Goal: Task Accomplishment & Management: Manage account settings

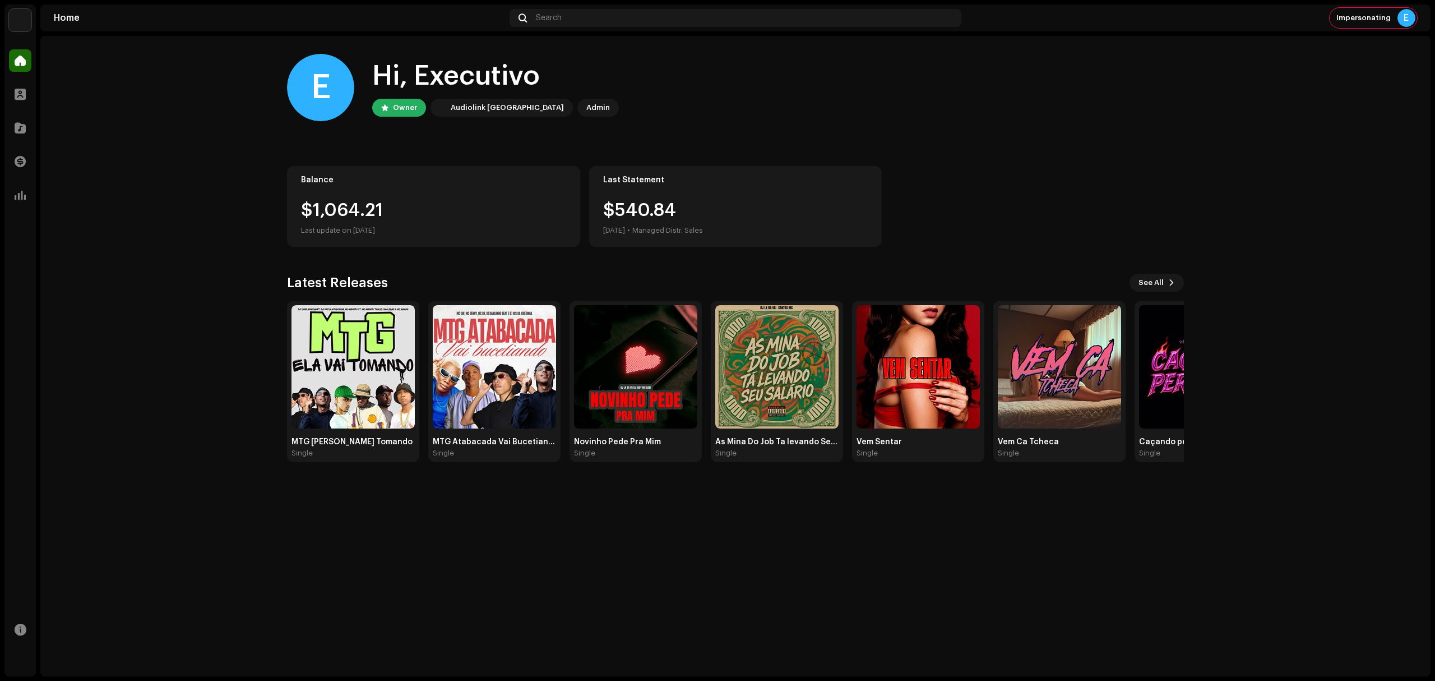
click at [21, 29] on img at bounding box center [20, 20] width 22 height 22
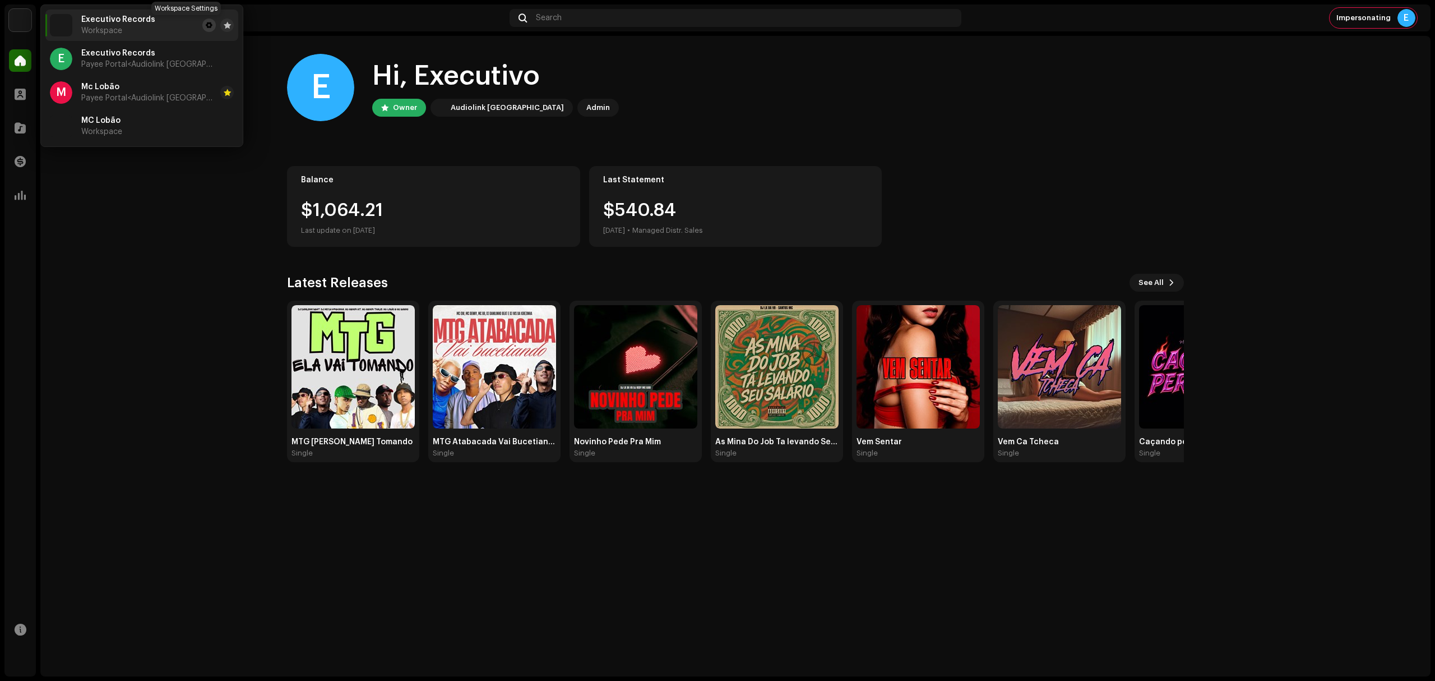
click at [206, 25] on span at bounding box center [209, 25] width 7 height 9
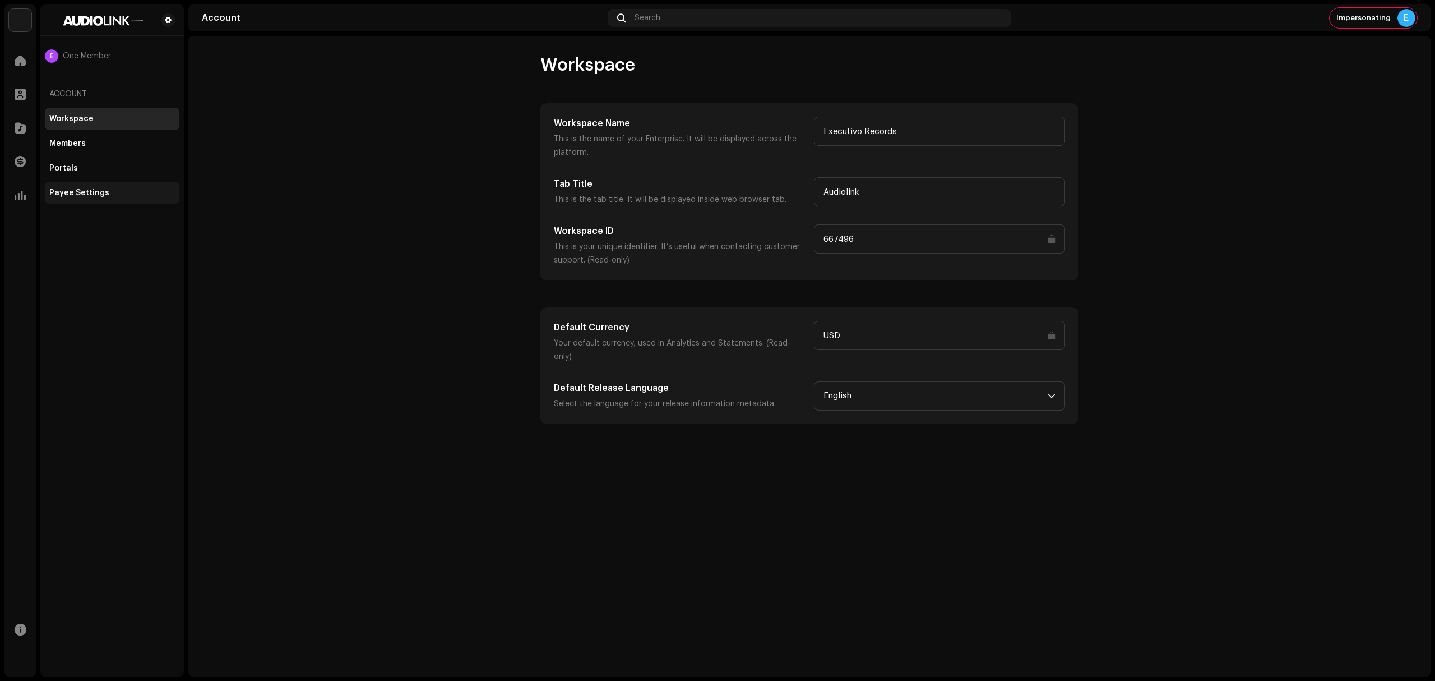
click at [112, 193] on div "Payee Settings" at bounding box center [112, 192] width 126 height 9
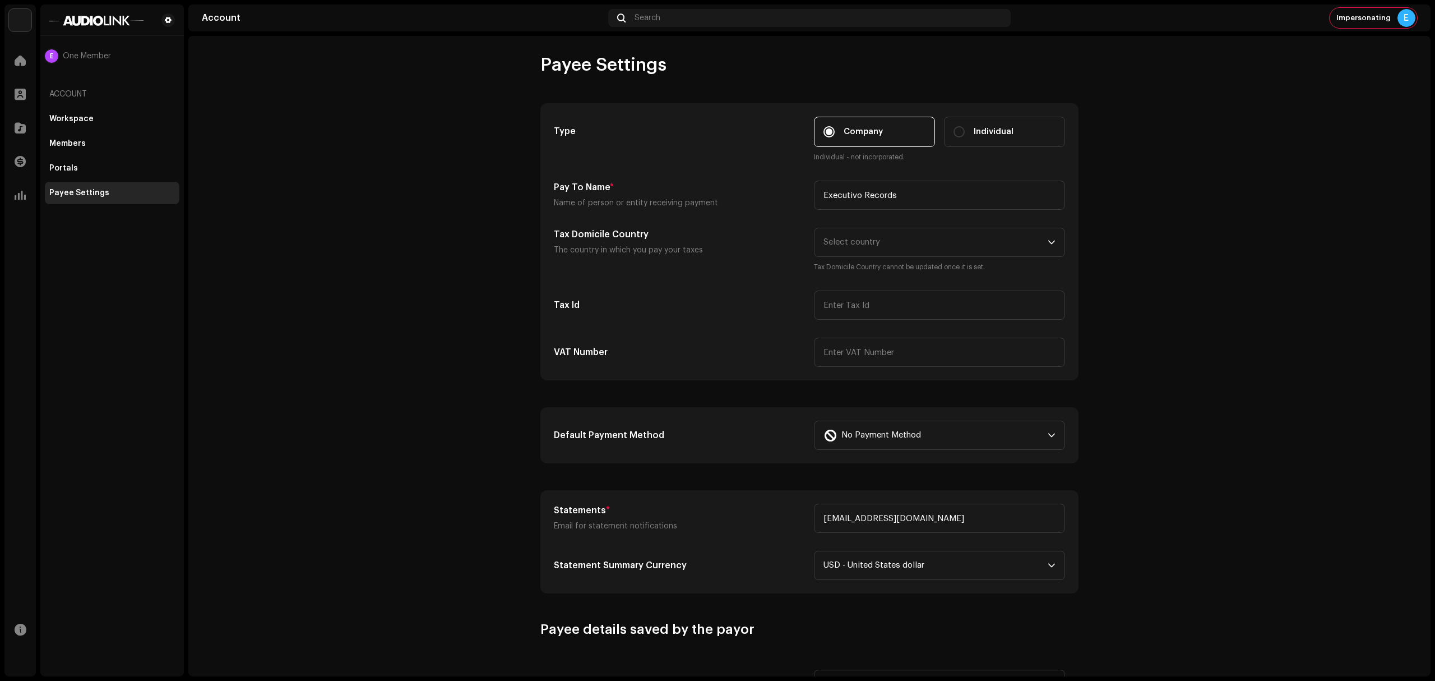
click at [873, 456] on div "Default Payment Method No Payment Method" at bounding box center [809, 435] width 537 height 55
click at [909, 431] on span "No Payment Method" at bounding box center [882, 435] width 80 height 28
click at [901, 465] on div "Paypal" at bounding box center [940, 466] width 232 height 13
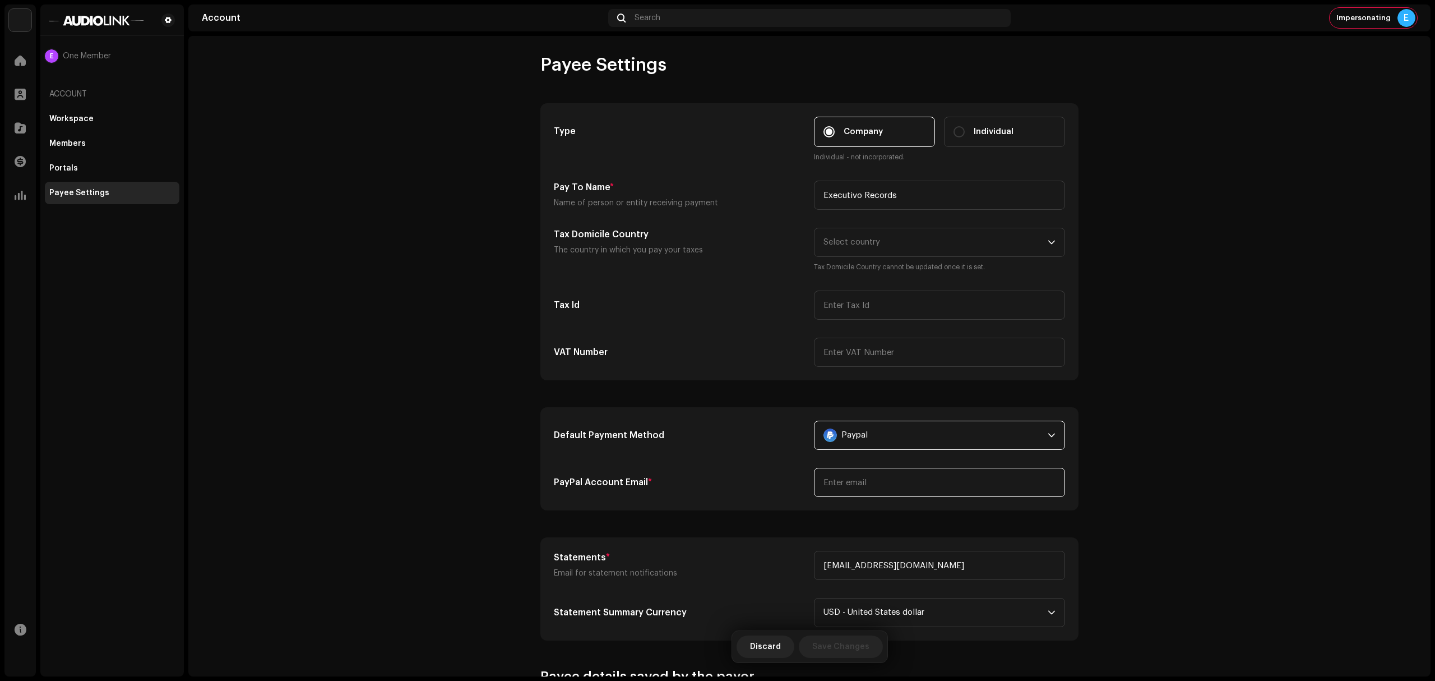
click at [860, 480] on input "email" at bounding box center [939, 482] width 251 height 29
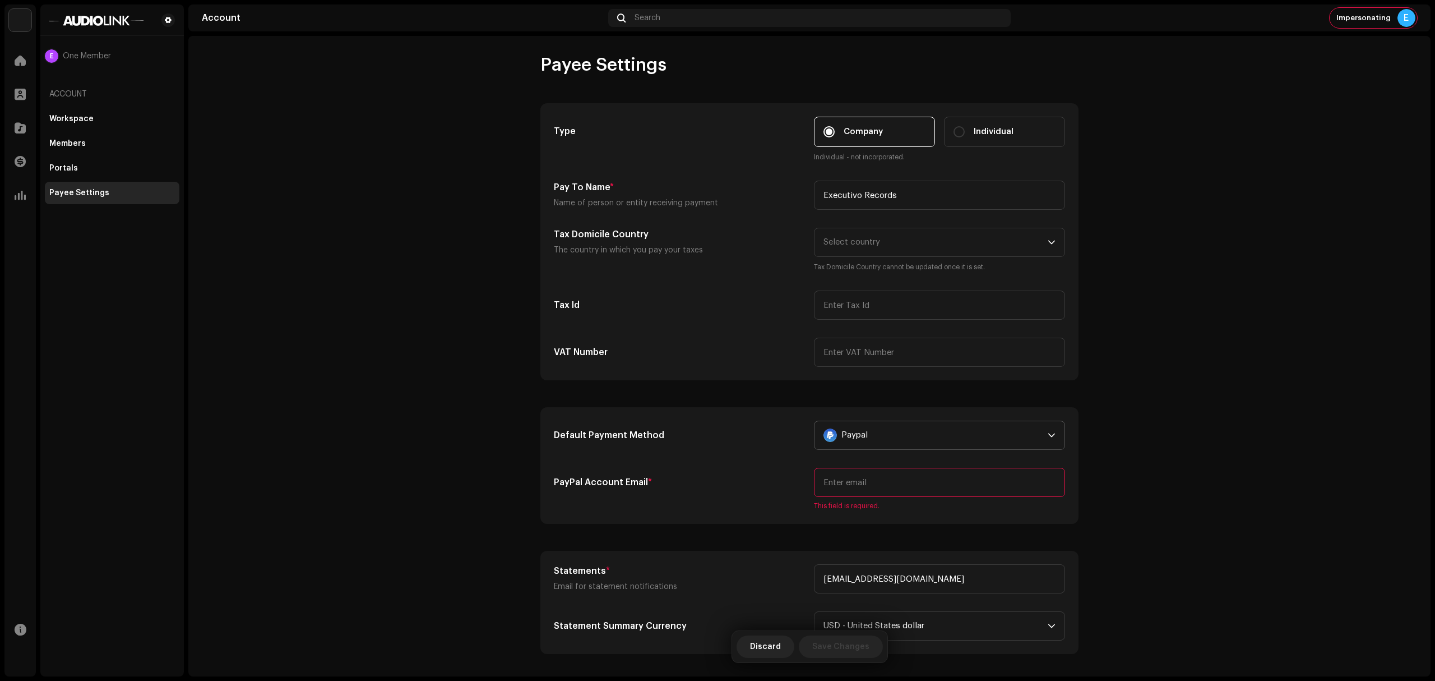
click at [885, 482] on input "email" at bounding box center [939, 482] width 251 height 29
paste input "[EMAIL_ADDRESS][DOMAIN_NAME]"
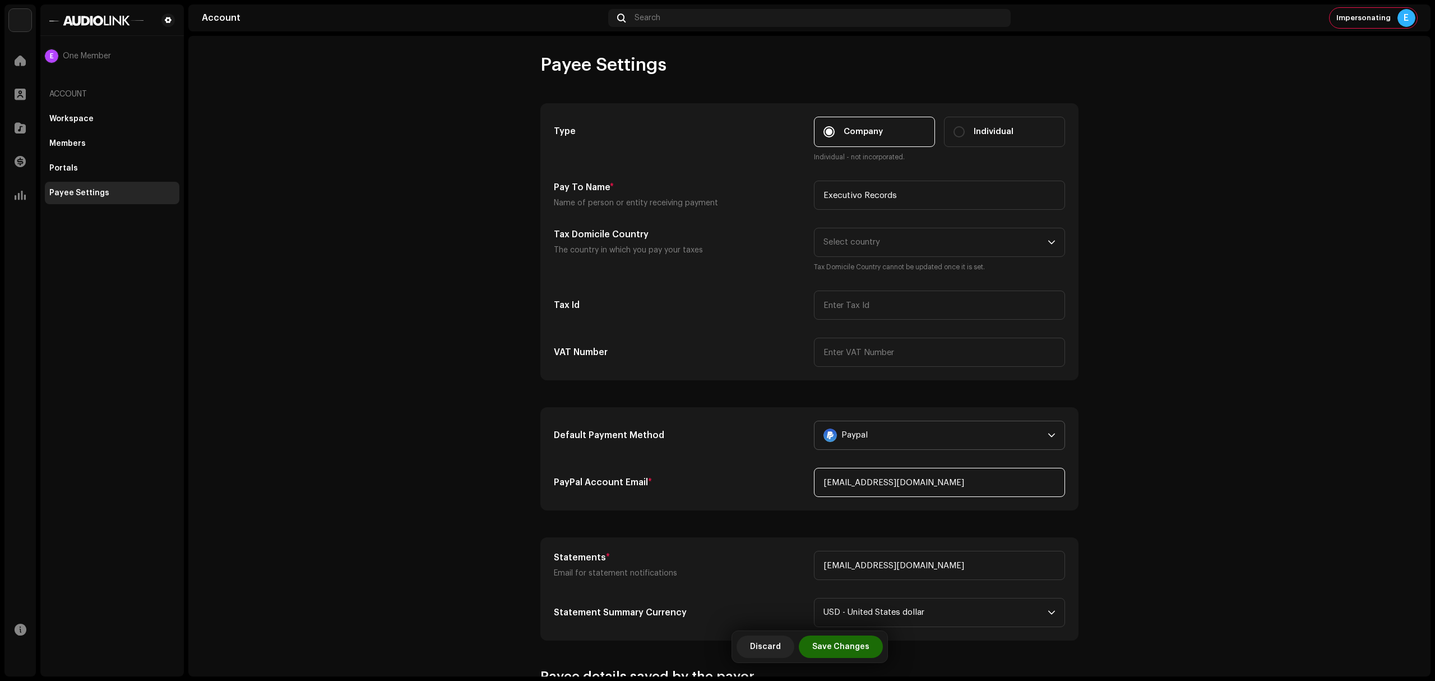
type input "[EMAIL_ADDRESS][DOMAIN_NAME]"
click at [1178, 465] on account-payee-settings "Payee Settings Type Company Individual Individual - not incorporated. Pay To Na…" at bounding box center [809, 501] width 1243 height 894
click at [839, 655] on span "Save Changes" at bounding box center [841, 646] width 57 height 22
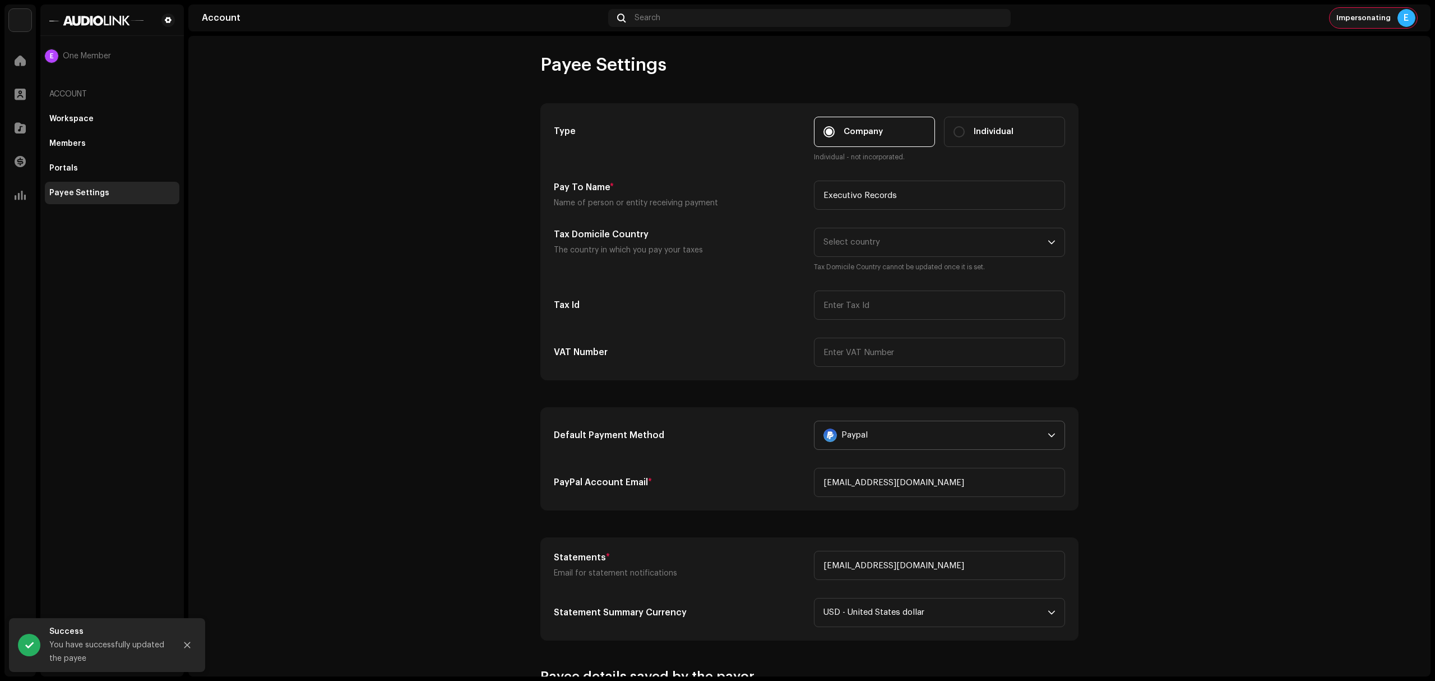
click at [1367, 21] on span "Impersonating" at bounding box center [1364, 17] width 54 height 9
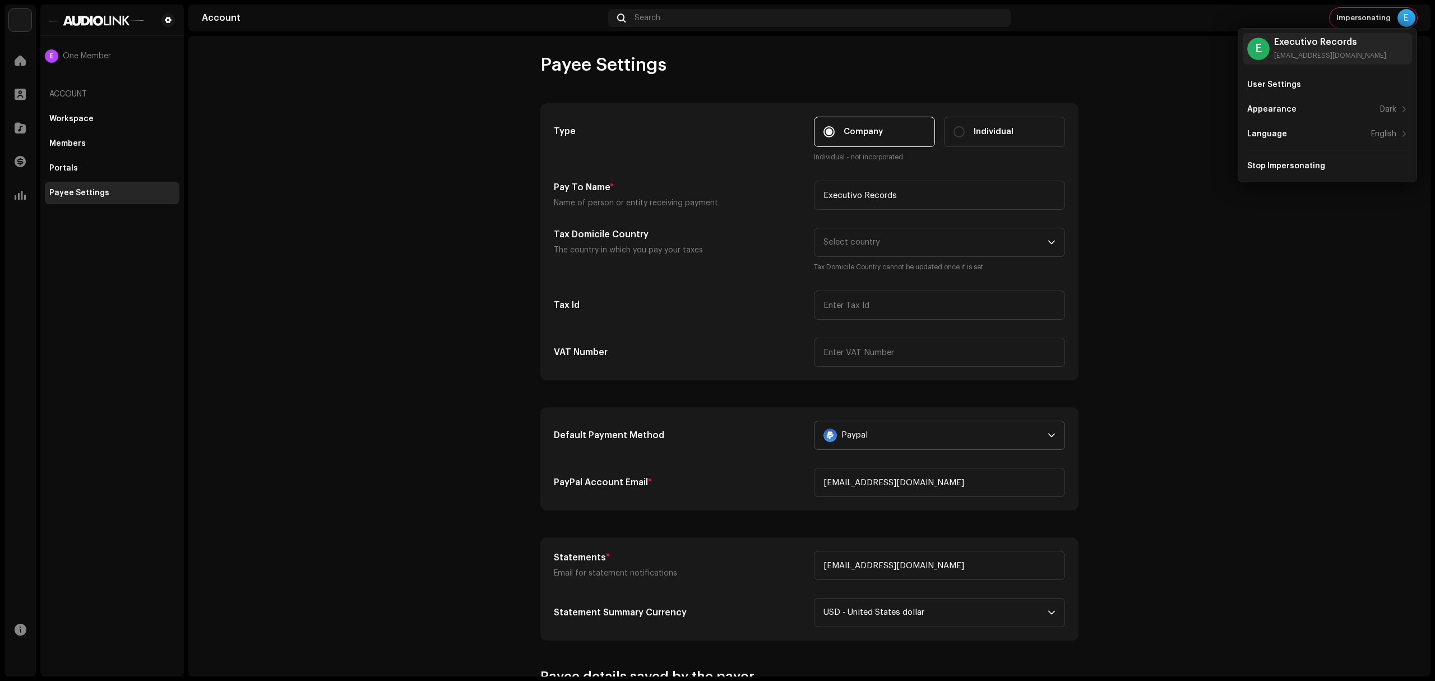
click at [405, 315] on account-payee-settings "Payee Settings Type Company Individual Individual - not incorporated. Pay To Na…" at bounding box center [809, 501] width 1243 height 894
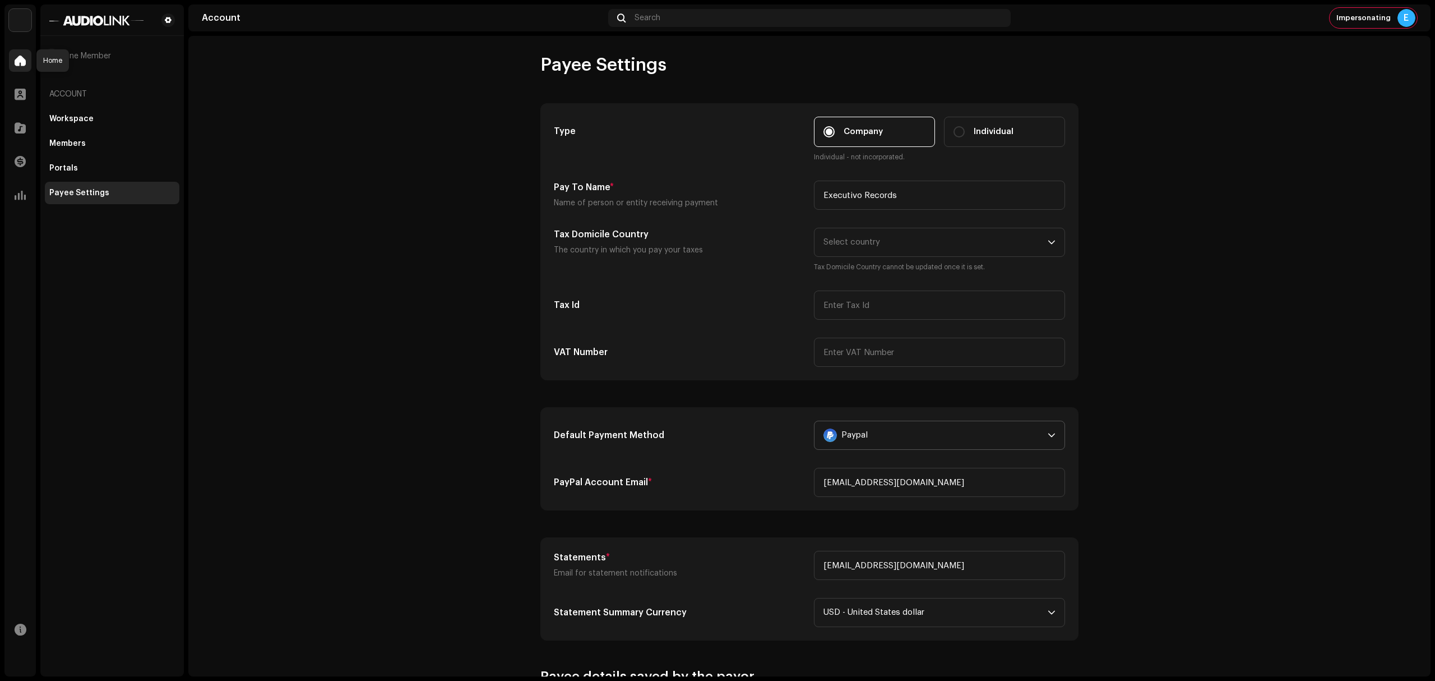
click at [17, 64] on span at bounding box center [20, 60] width 11 height 9
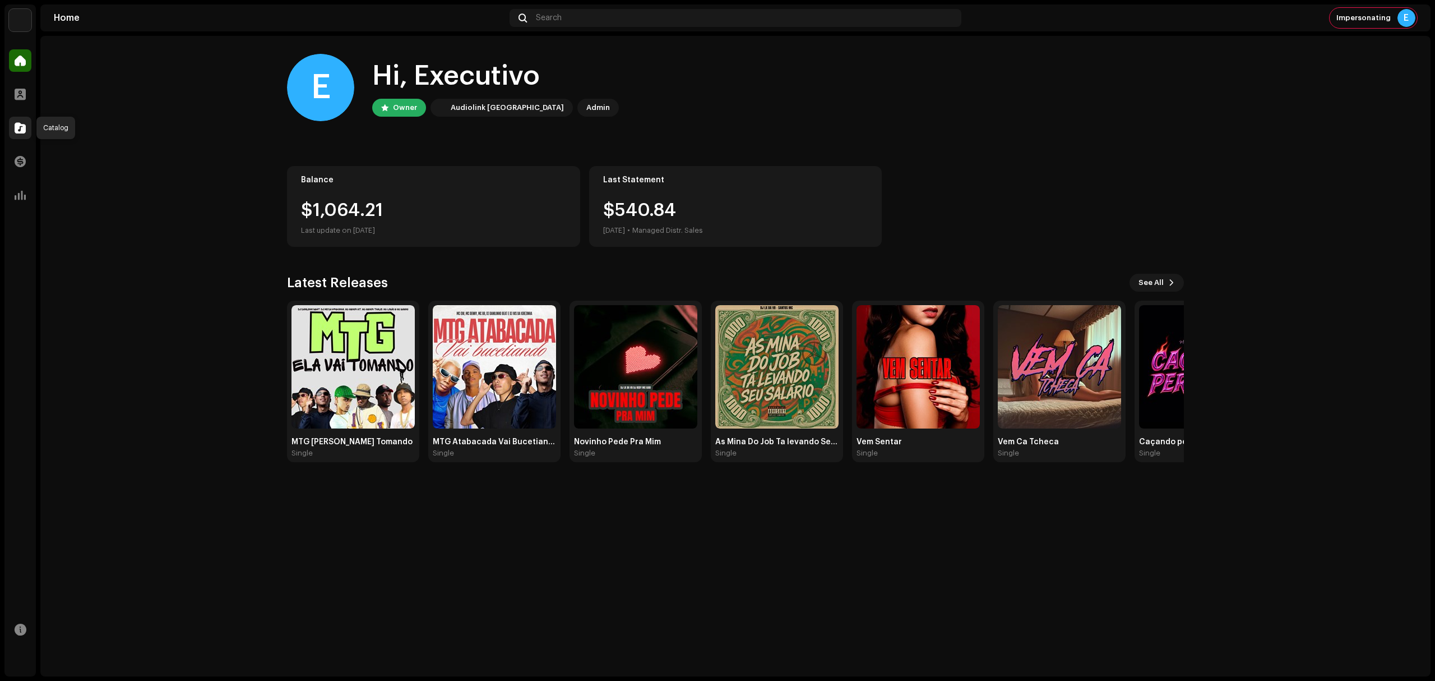
click at [21, 133] on div at bounding box center [20, 128] width 22 height 22
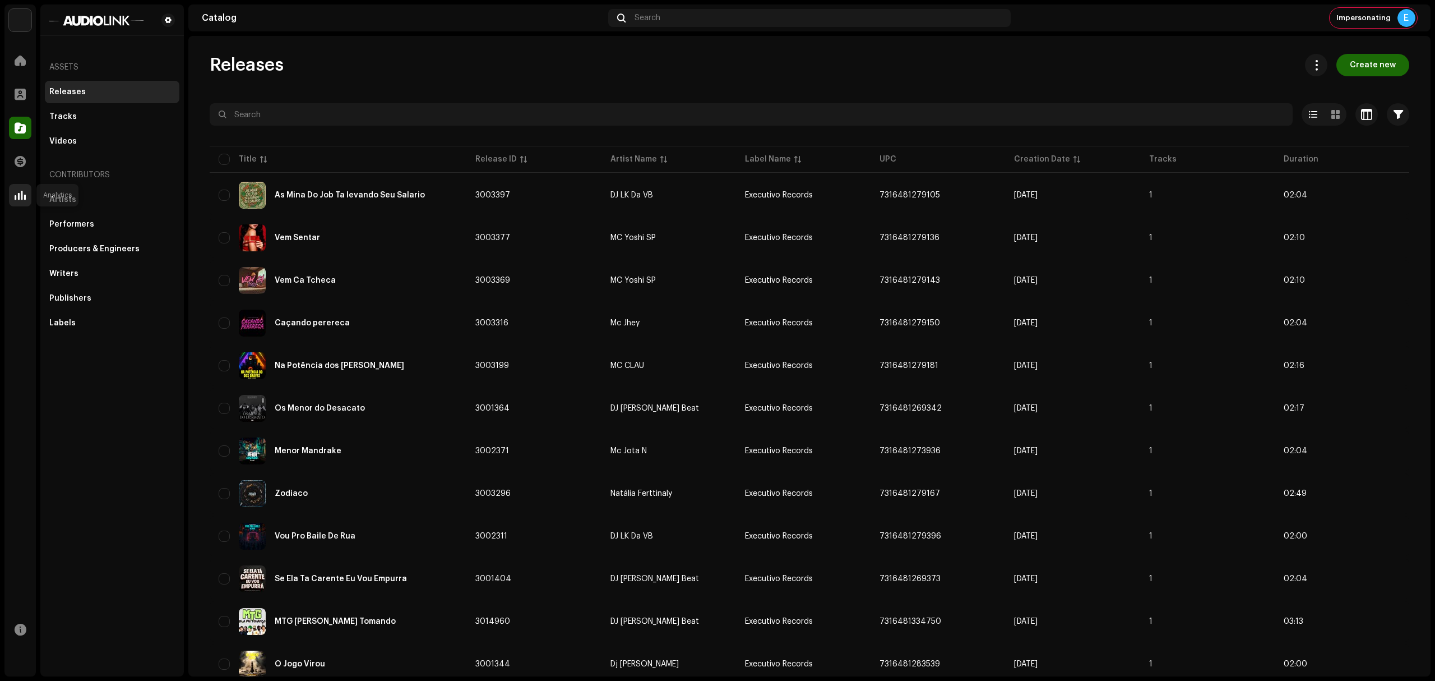
click at [20, 202] on div at bounding box center [20, 195] width 22 height 22
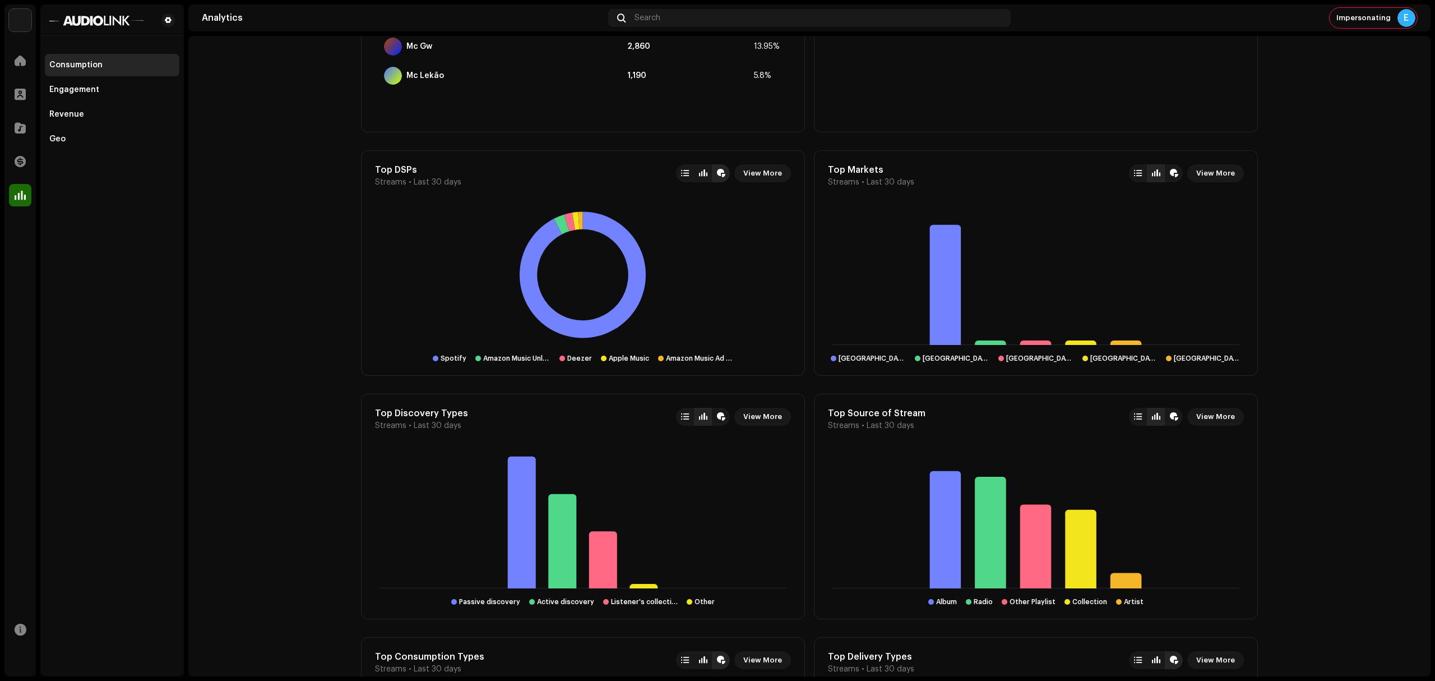
scroll to position [831, 0]
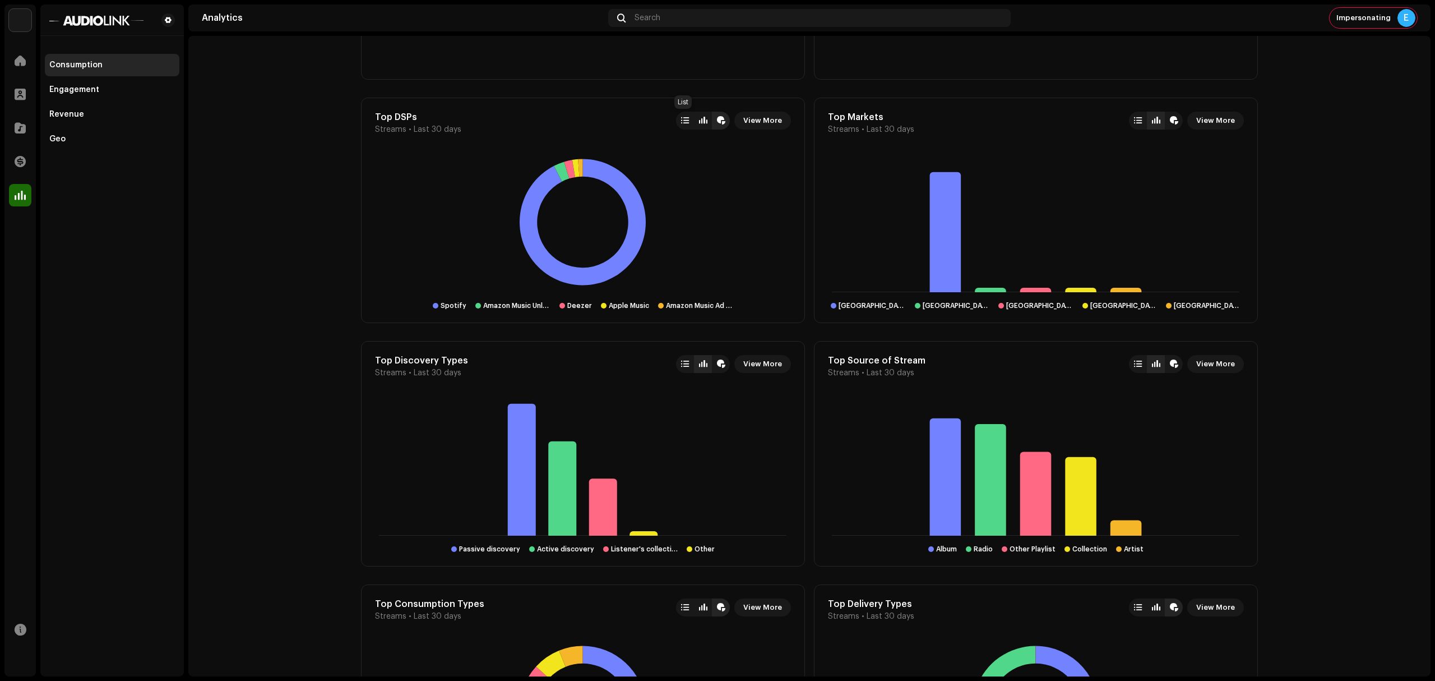
click at [690, 117] on div at bounding box center [685, 121] width 18 height 18
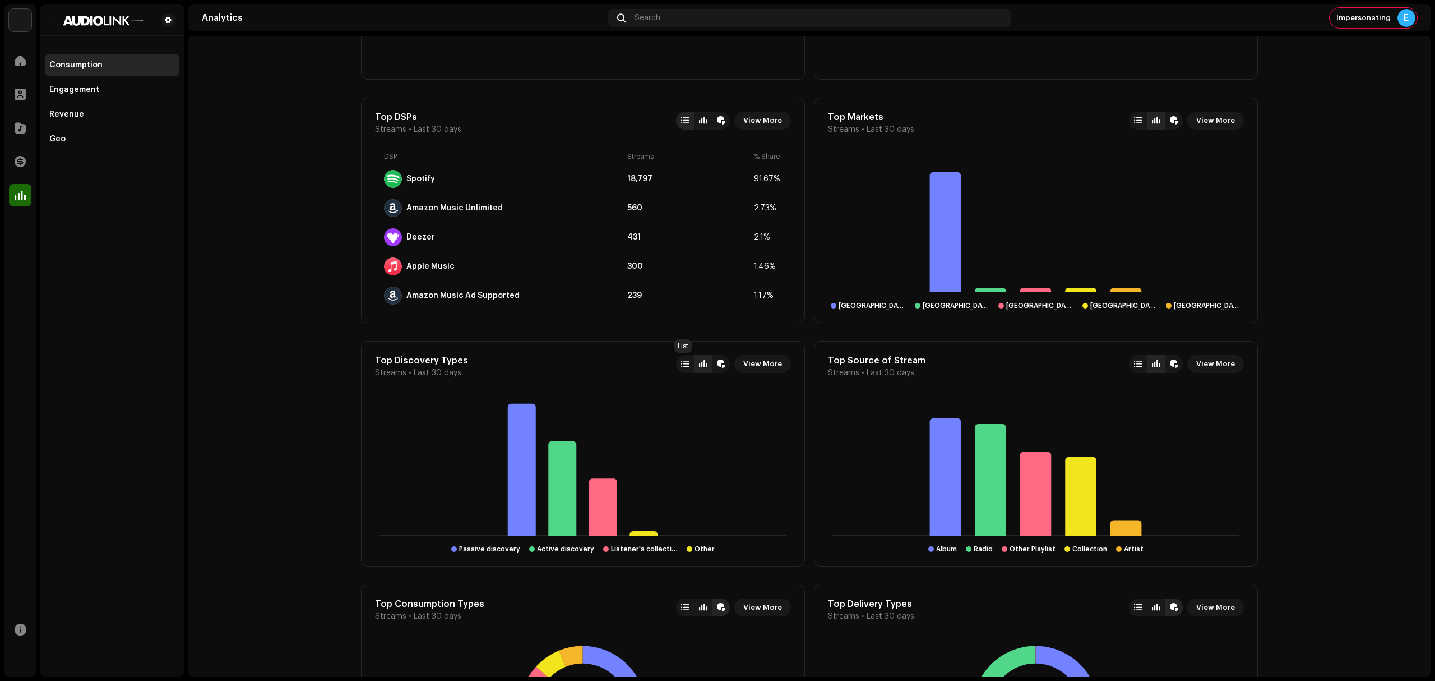
click at [681, 371] on div at bounding box center [685, 364] width 18 height 18
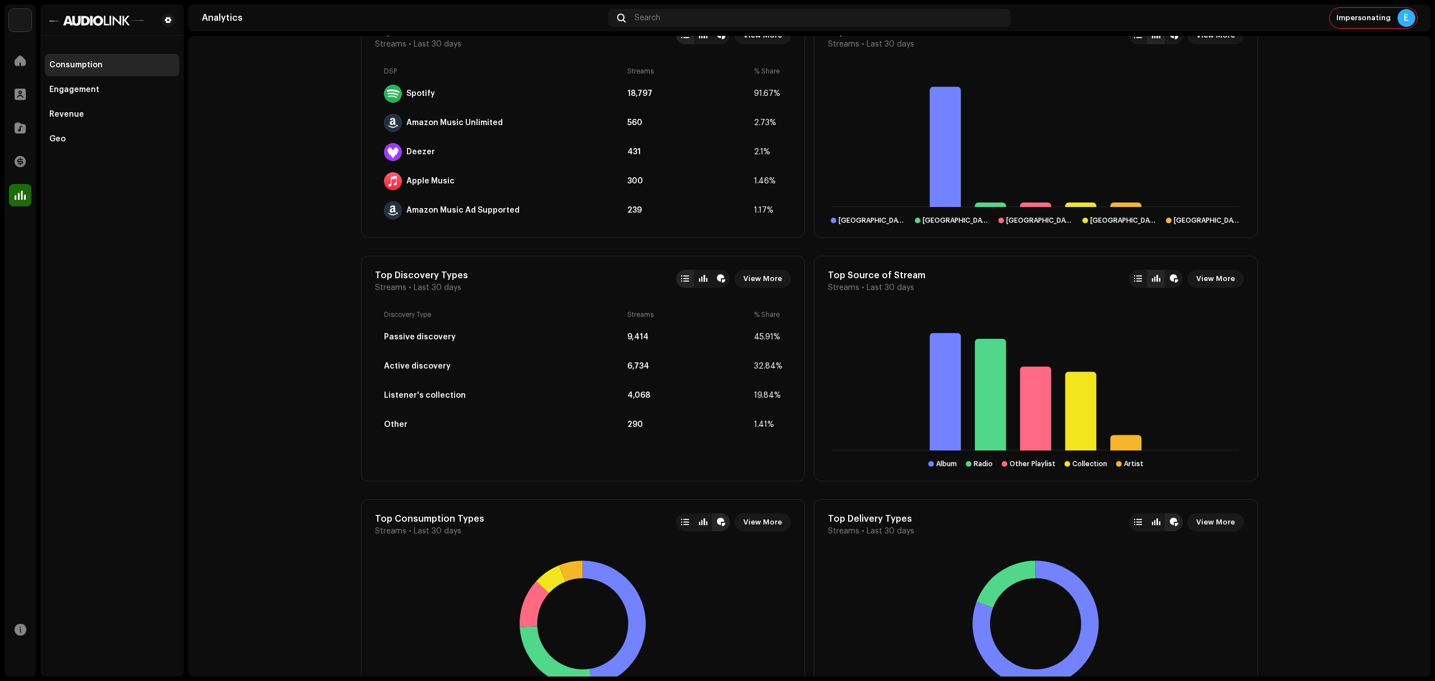
scroll to position [917, 0]
click at [77, 114] on div "Revenue" at bounding box center [66, 114] width 35 height 9
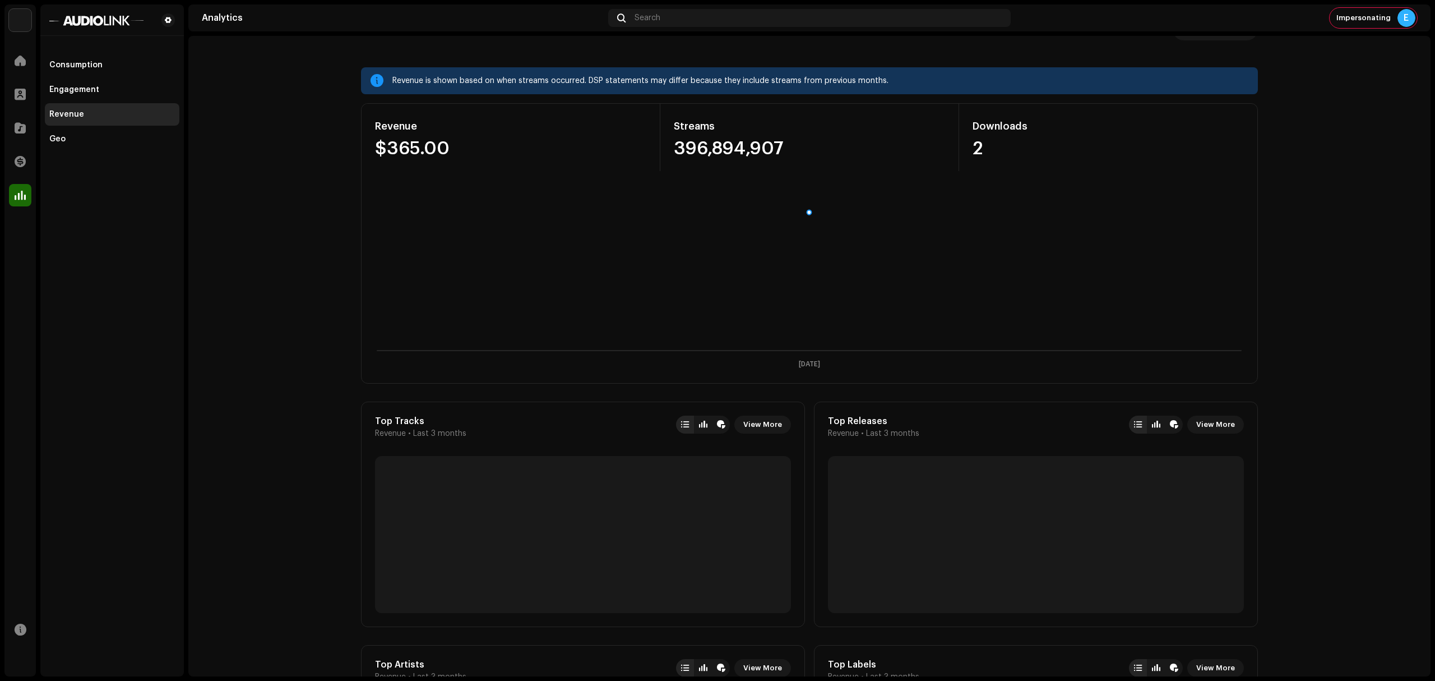
scroll to position [56, 0]
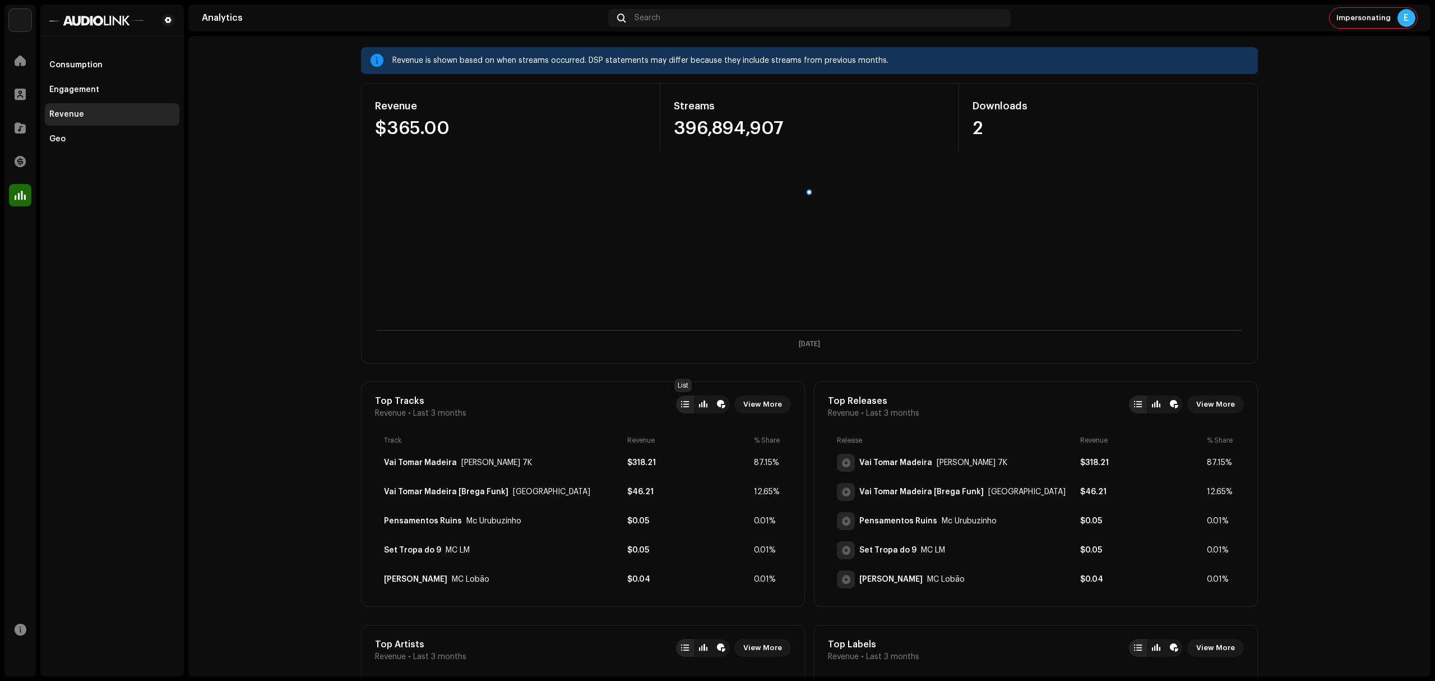
click at [682, 404] on div at bounding box center [685, 404] width 8 height 9
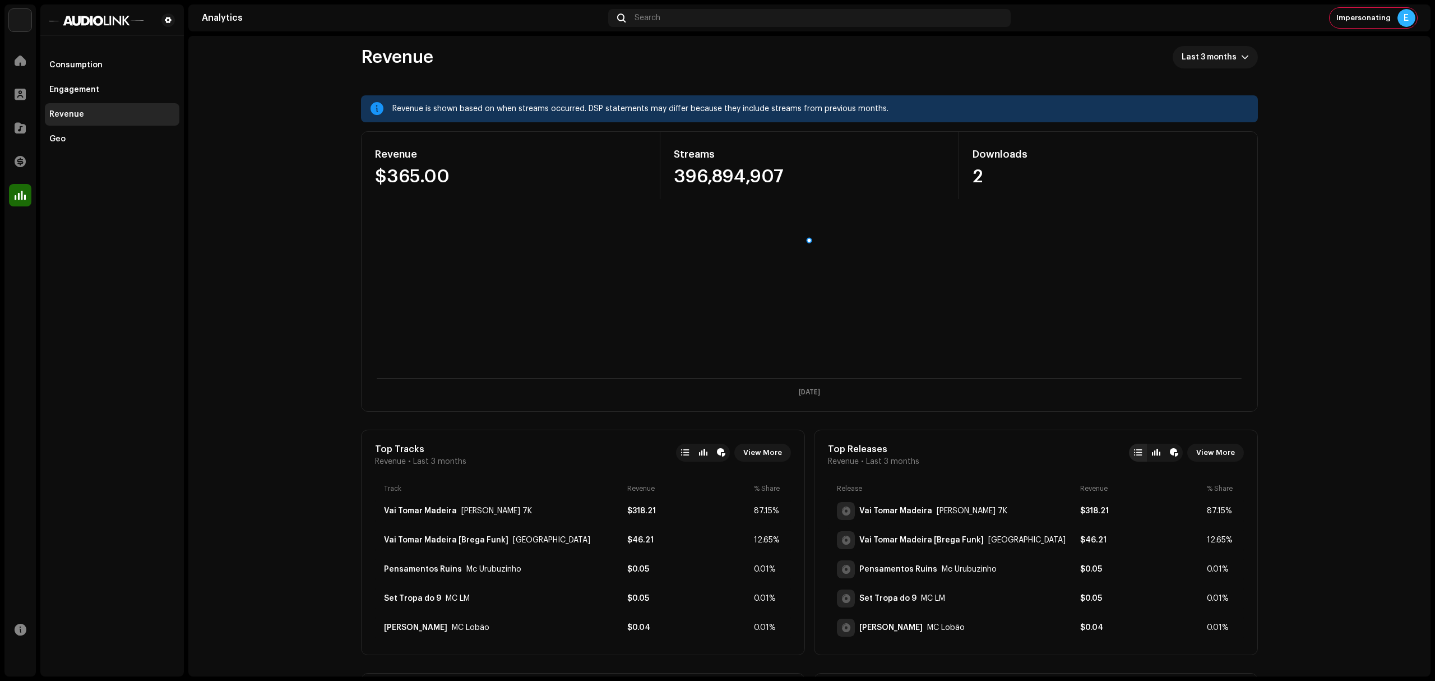
scroll to position [0, 0]
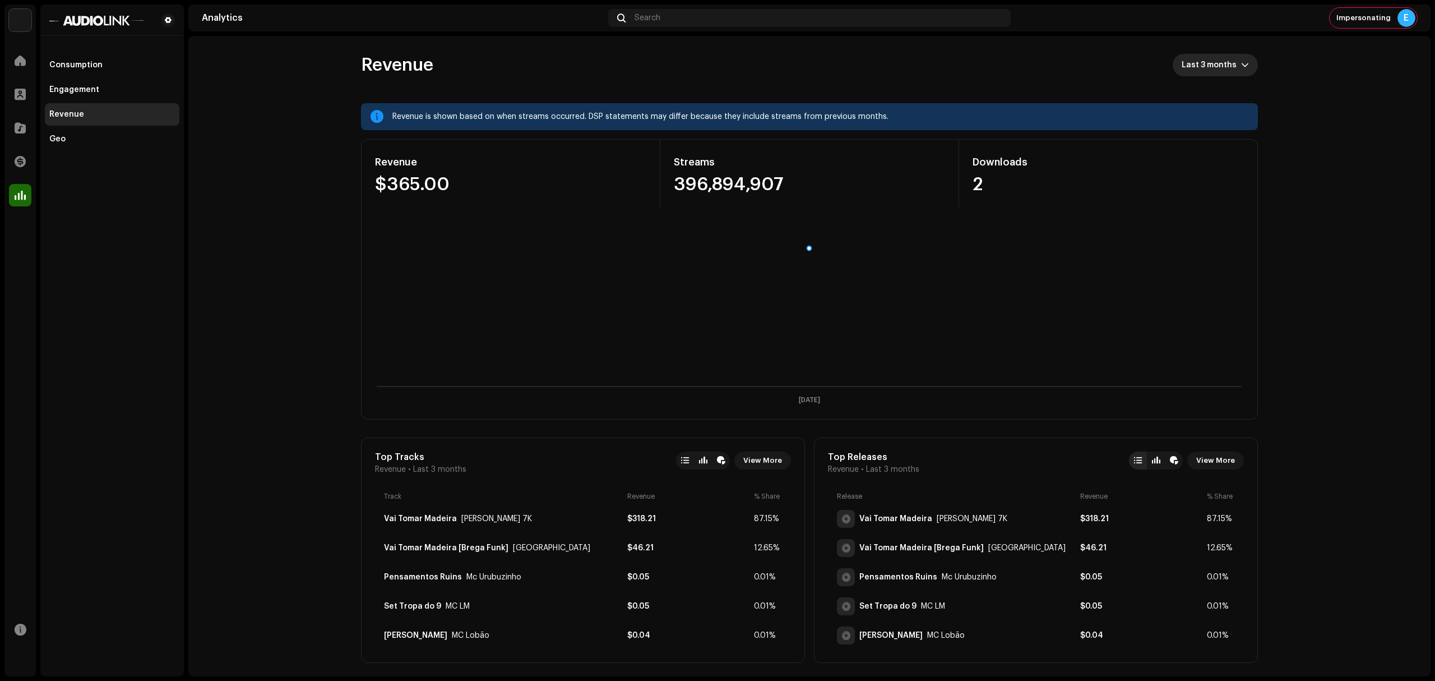
click at [1209, 70] on span "Last 3 months" at bounding box center [1211, 65] width 59 height 22
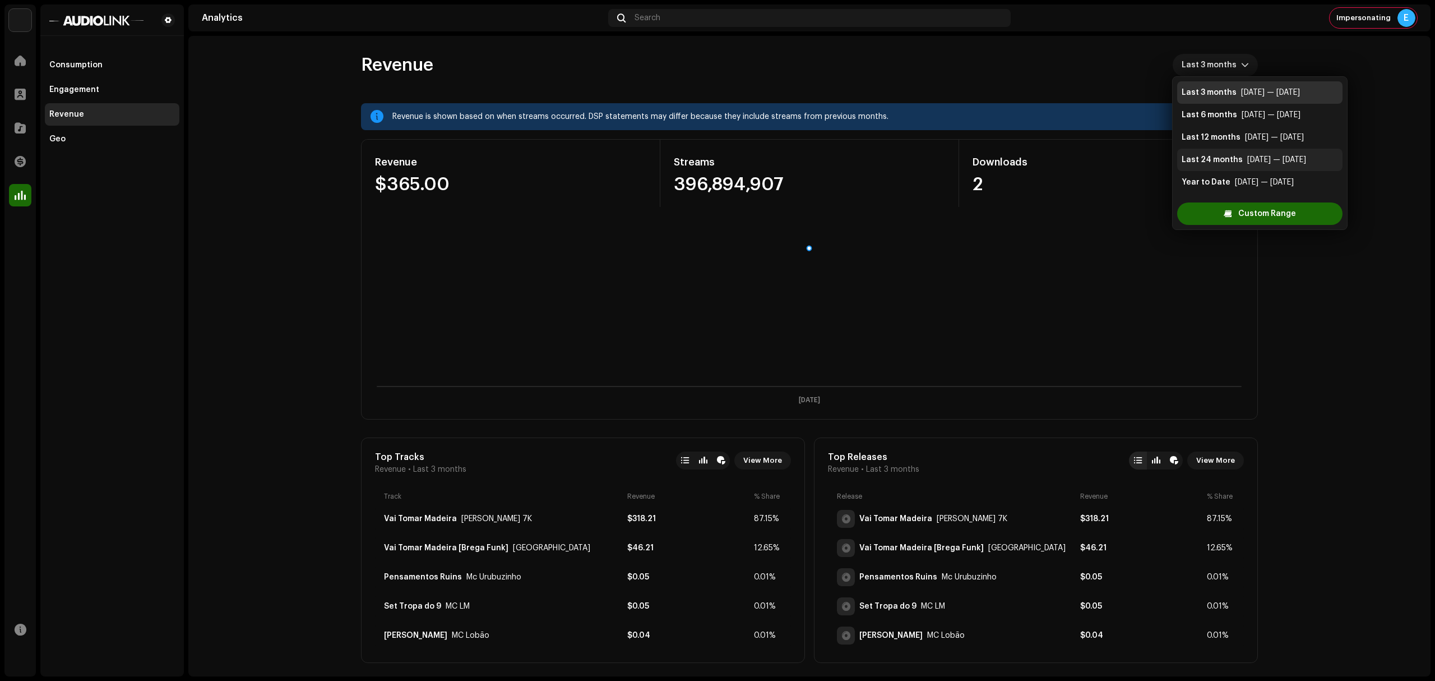
click at [1295, 159] on div "[DATE] — [DATE]" at bounding box center [1277, 159] width 59 height 11
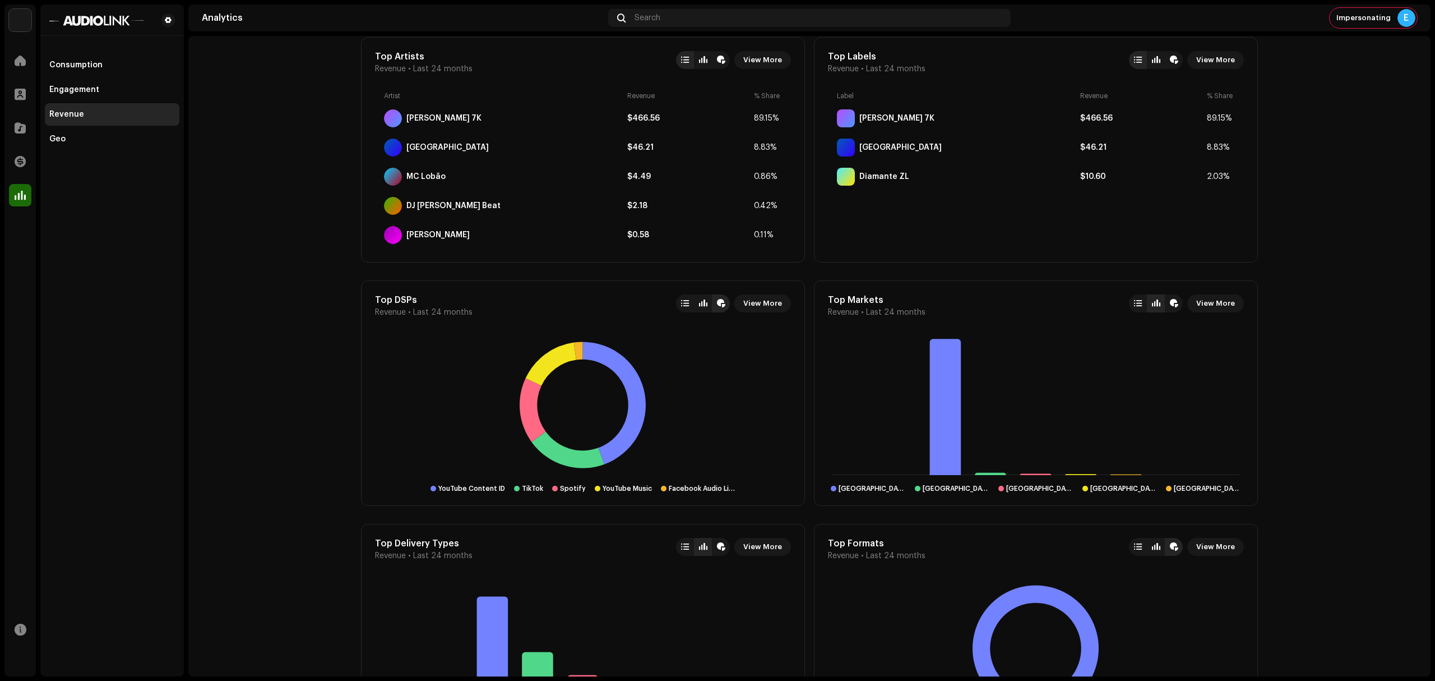
scroll to position [682, 0]
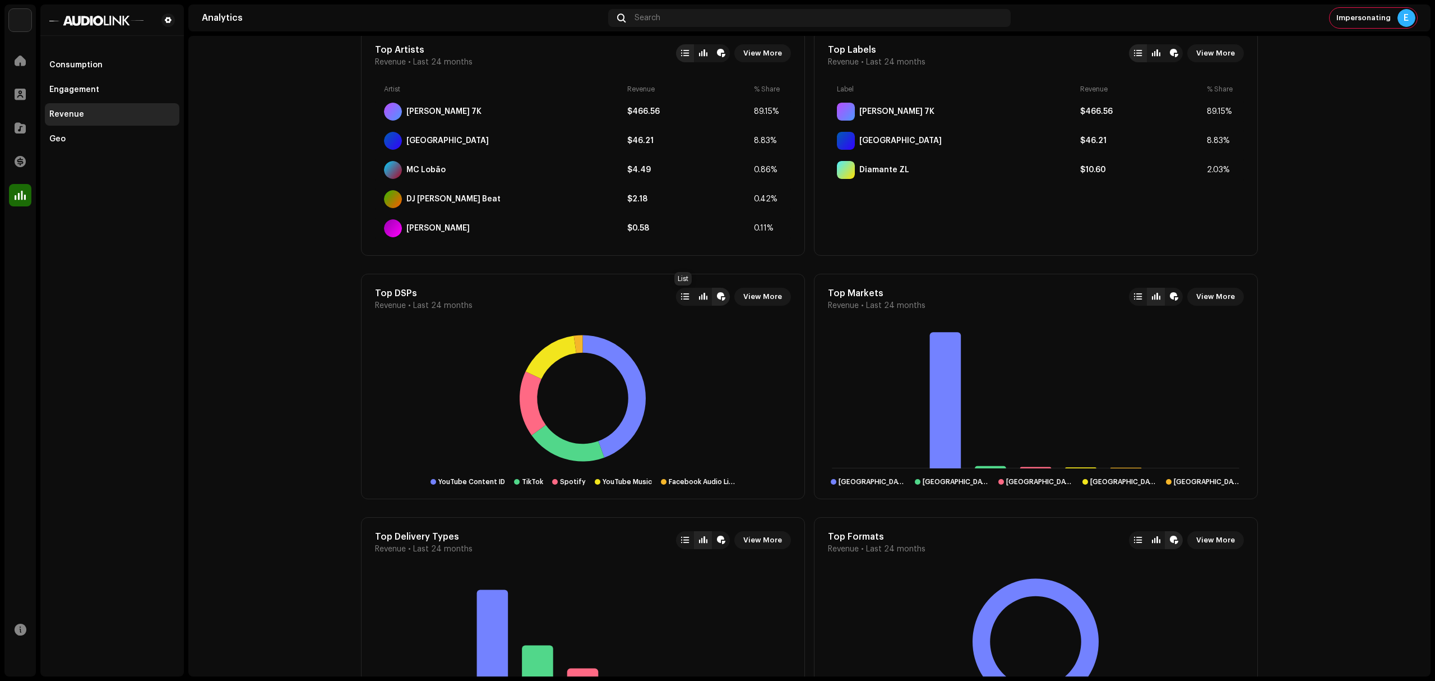
click at [681, 297] on div at bounding box center [685, 296] width 8 height 9
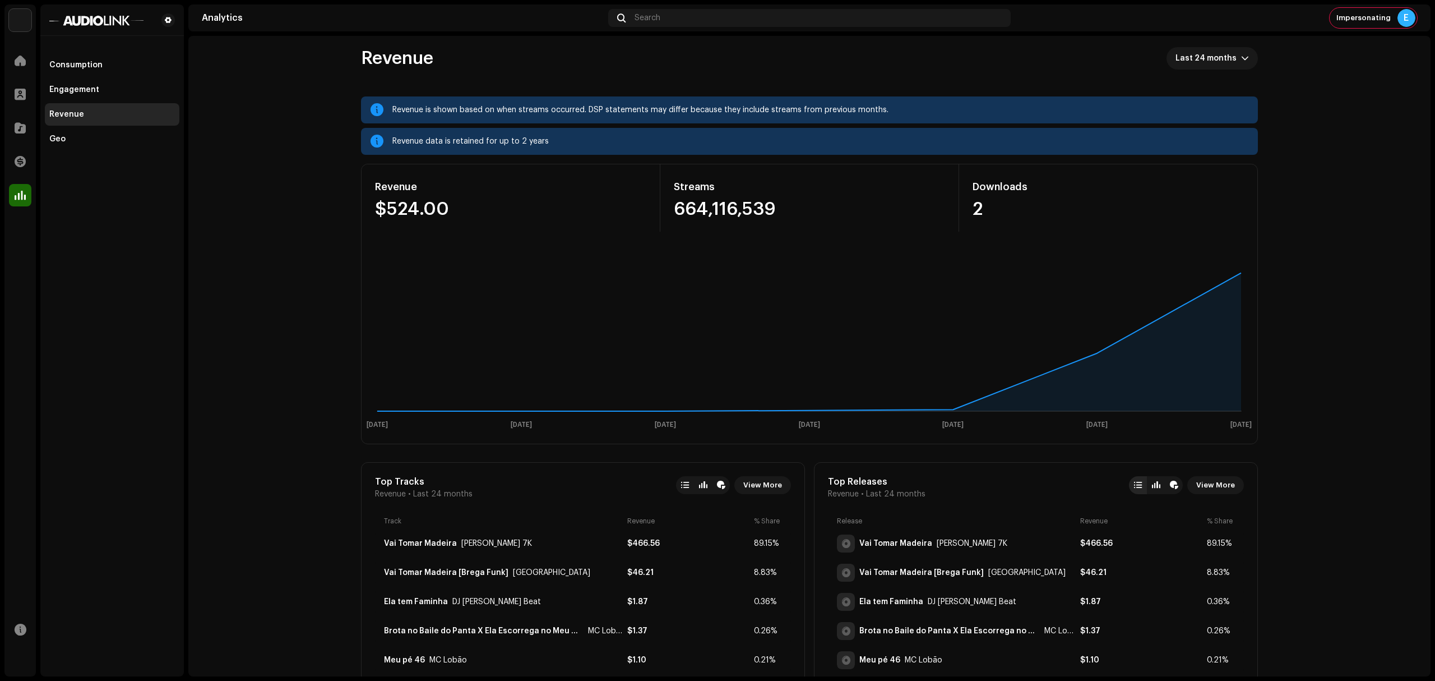
scroll to position [0, 0]
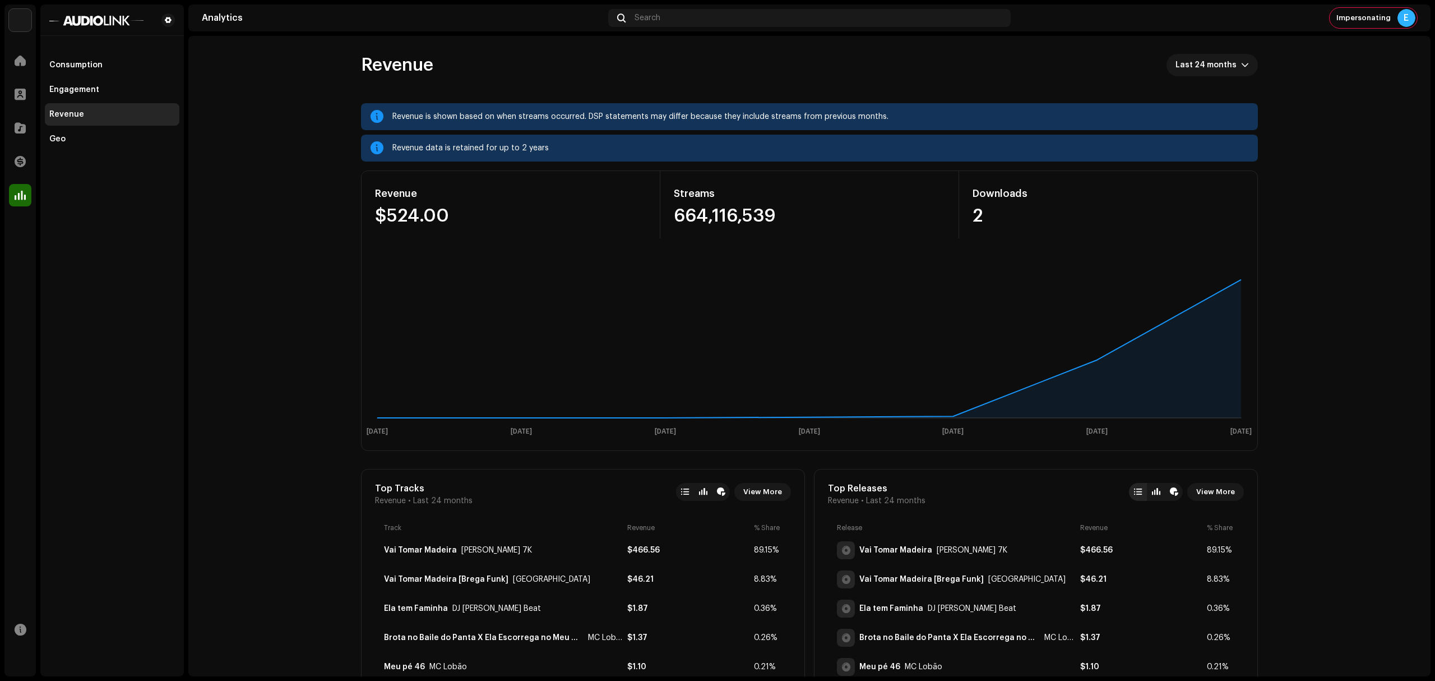
click at [21, 74] on div "Home" at bounding box center [19, 60] width 31 height 31
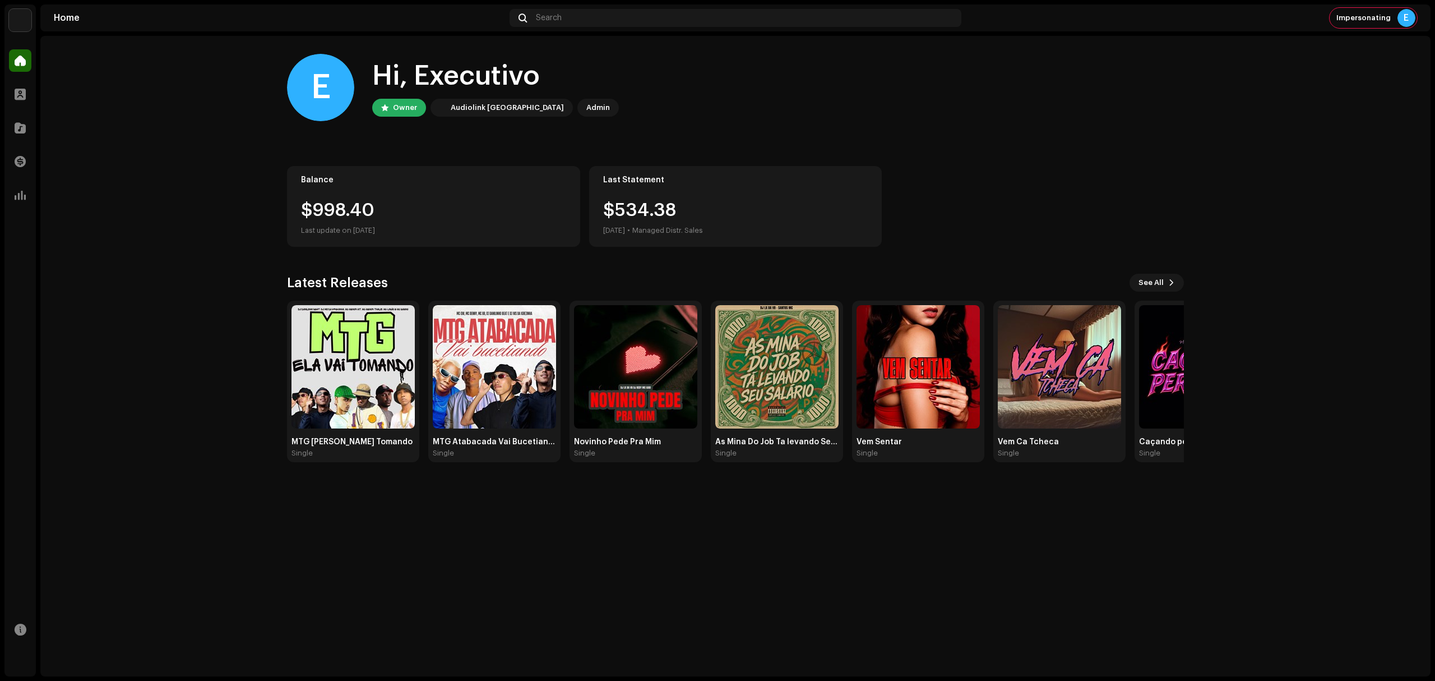
click at [21, 173] on div "Transactions" at bounding box center [19, 161] width 31 height 31
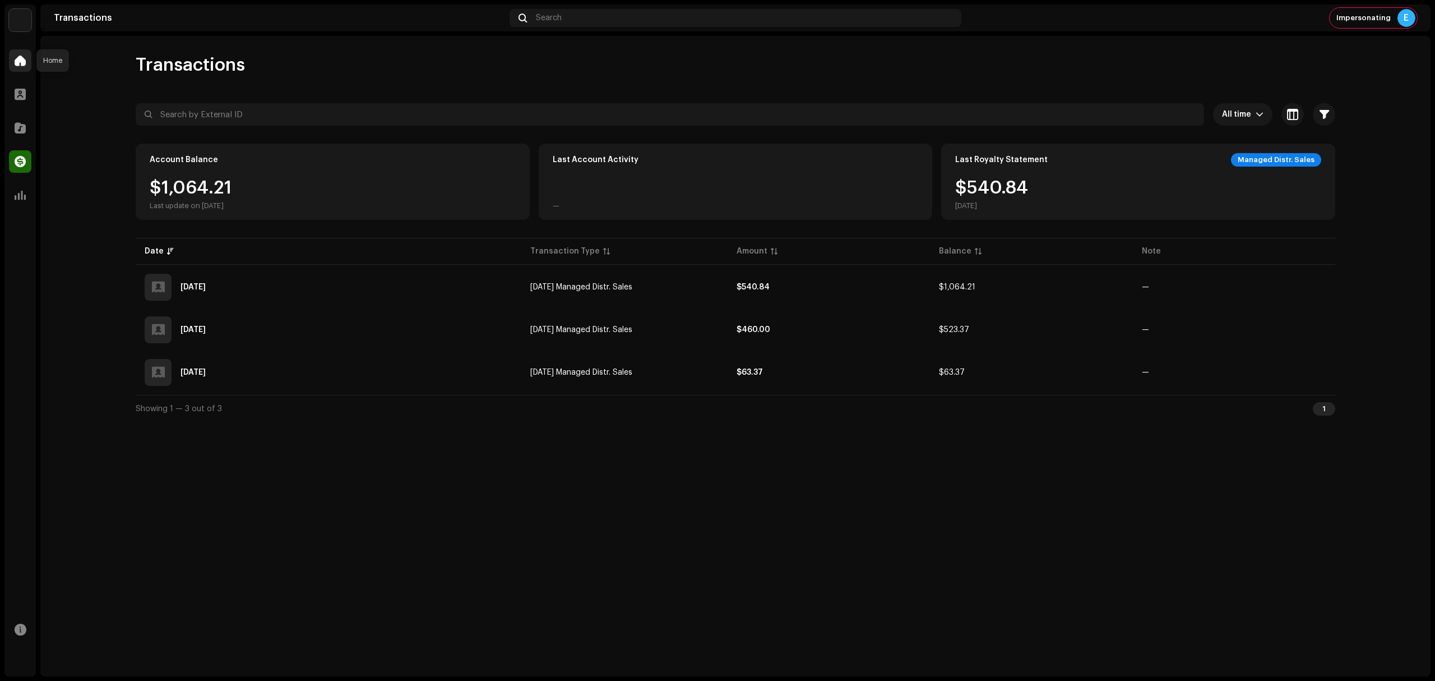
click at [21, 68] on div at bounding box center [20, 60] width 22 height 22
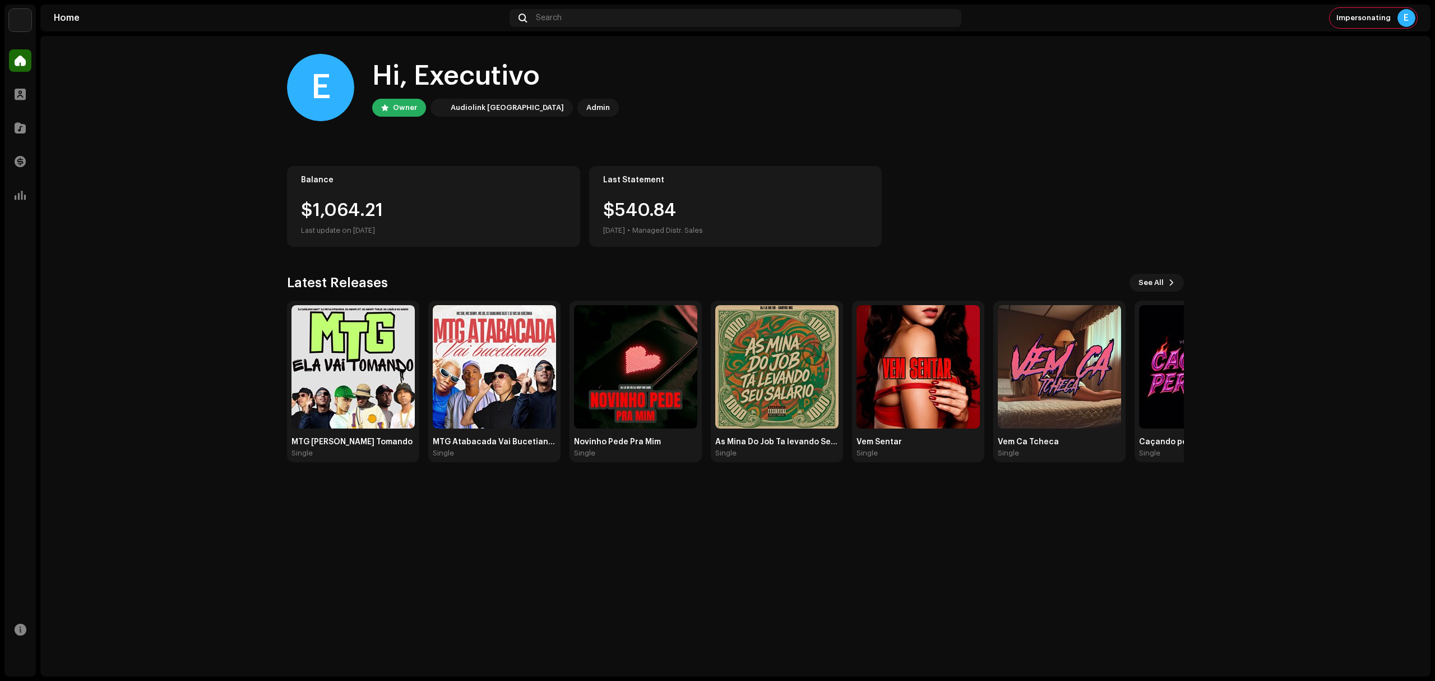
click at [20, 17] on img at bounding box center [20, 20] width 22 height 22
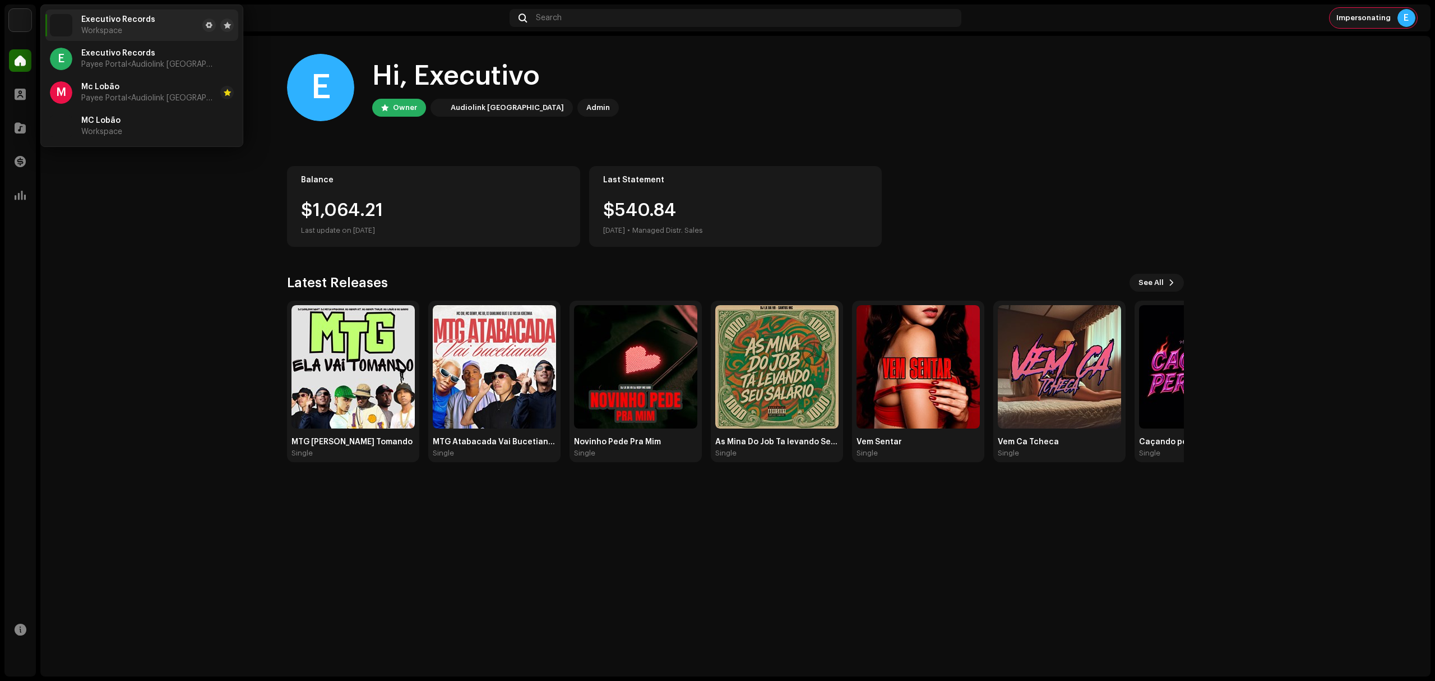
click at [1371, 19] on span "Impersonating" at bounding box center [1364, 17] width 54 height 9
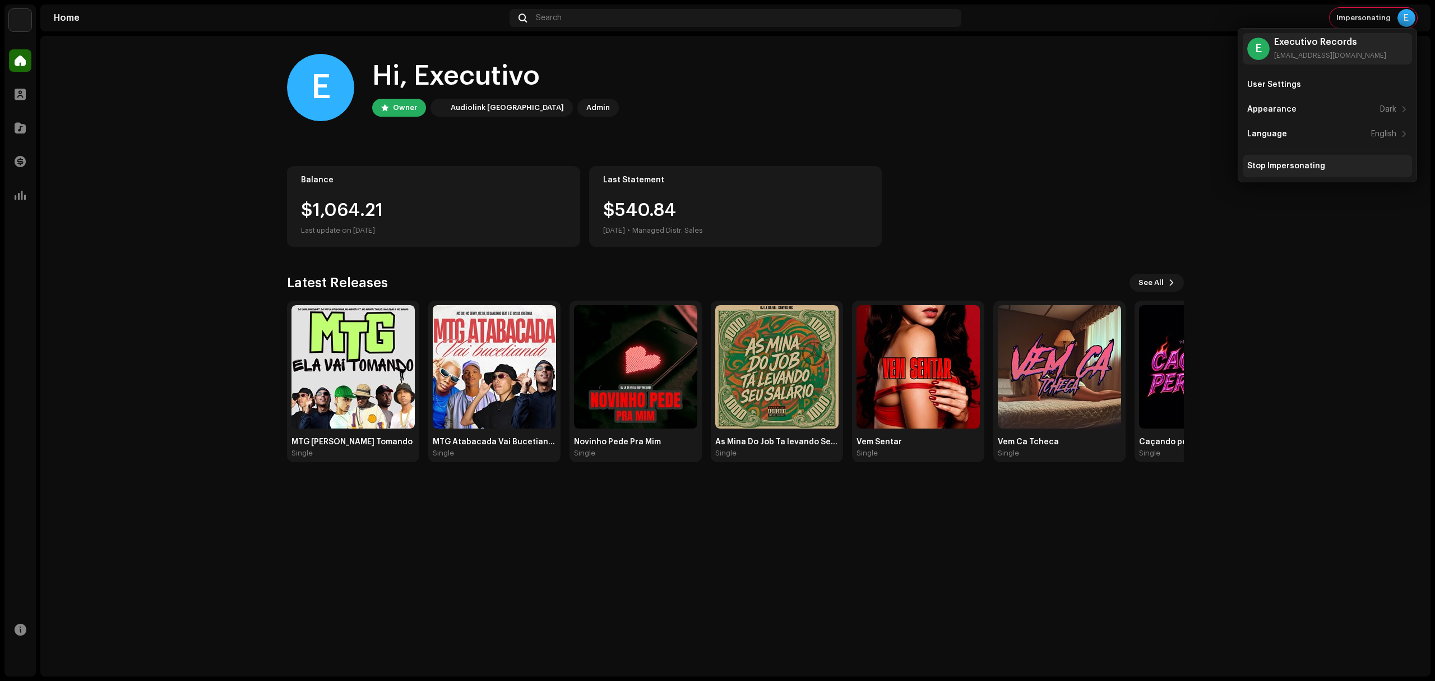
click at [1303, 160] on div "Stop Impersonating" at bounding box center [1327, 166] width 169 height 22
